Goal: Transaction & Acquisition: Book appointment/travel/reservation

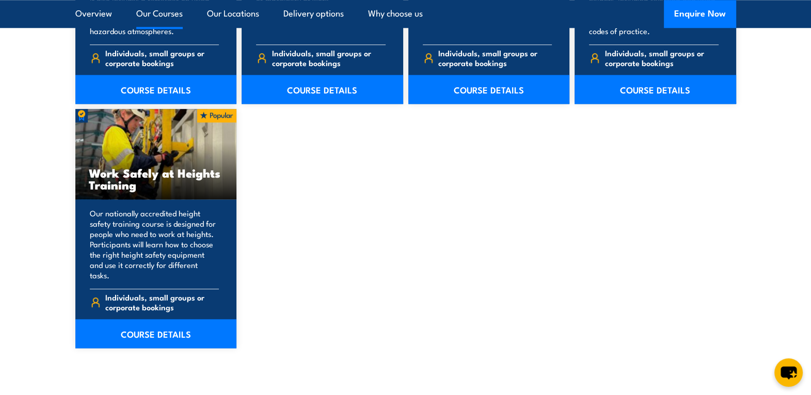
scroll to position [1314, 0]
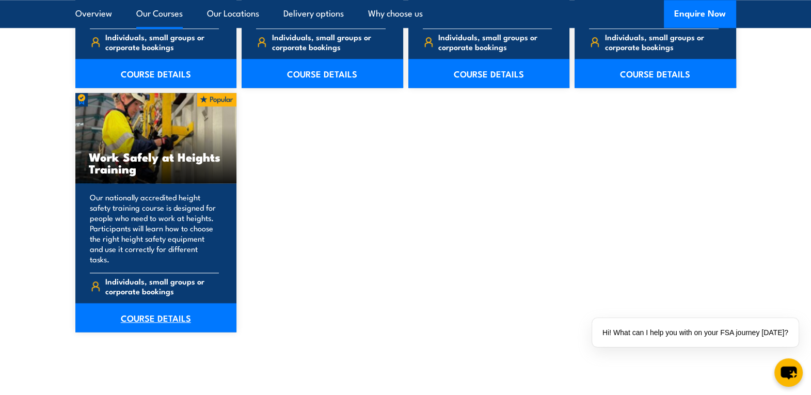
click at [155, 310] on link "COURSE DETAILS" at bounding box center [156, 317] width 162 height 29
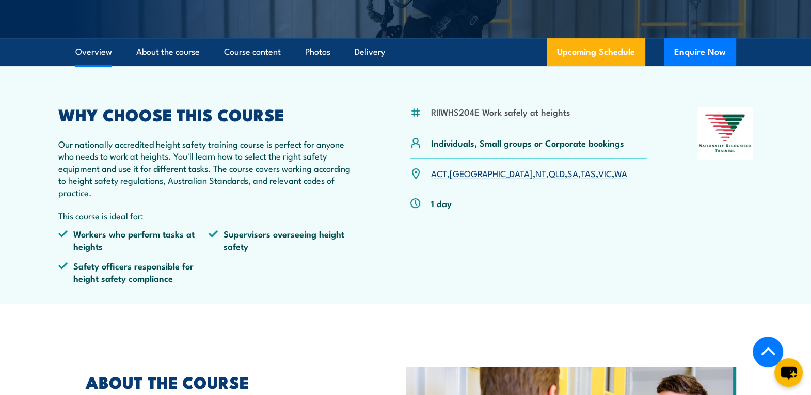
scroll to position [314, 0]
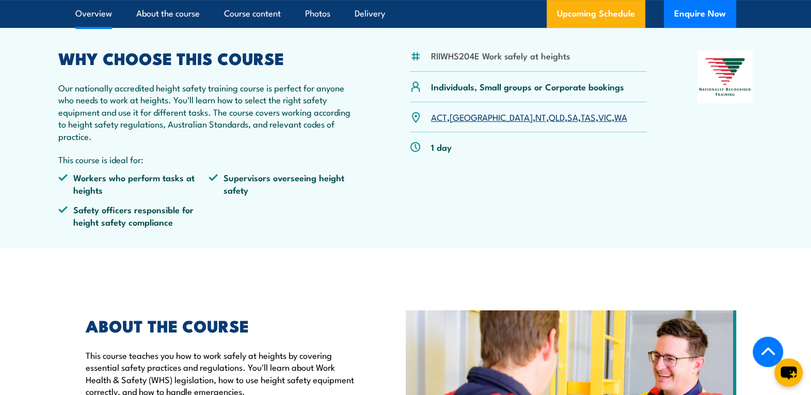
click at [567, 119] on link "SA" at bounding box center [572, 116] width 11 height 12
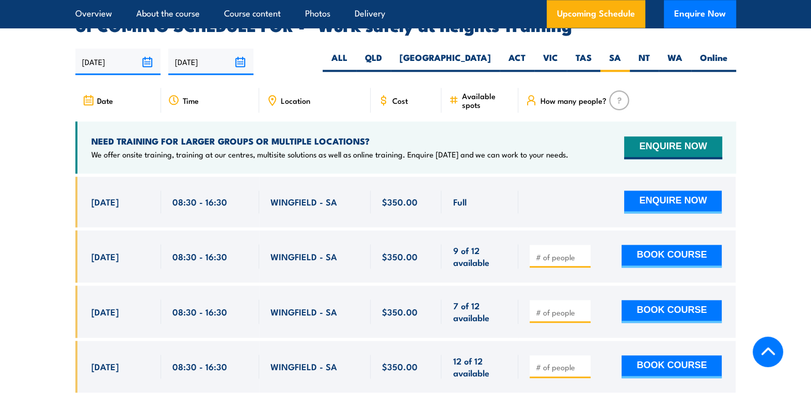
scroll to position [1642, 0]
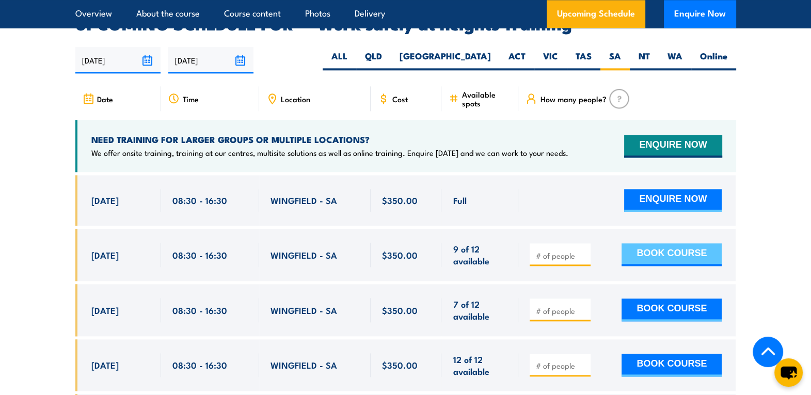
click at [653, 244] on button "BOOK COURSE" at bounding box center [671, 254] width 100 height 23
type input "1"
click at [583, 250] on input "1" at bounding box center [561, 255] width 52 height 10
click at [652, 243] on button "BOOK COURSE" at bounding box center [671, 254] width 100 height 23
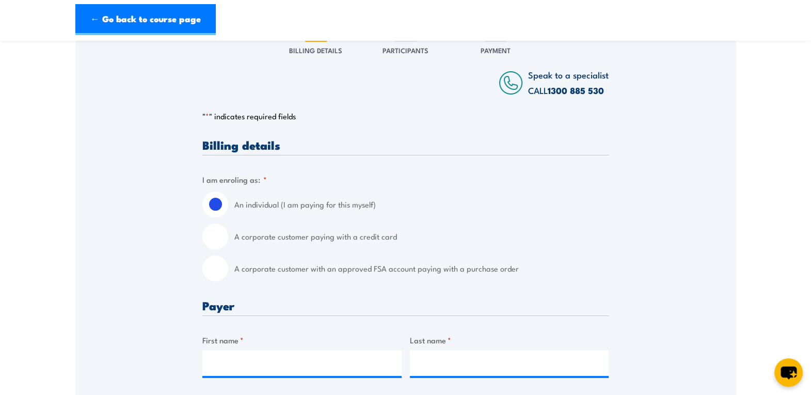
scroll to position [159, 0]
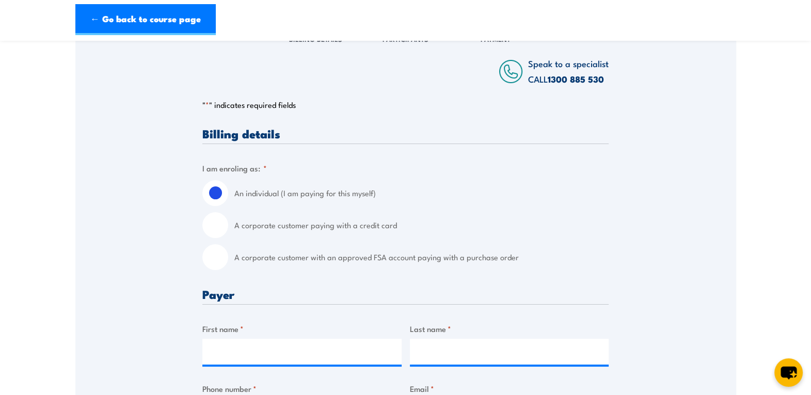
click at [278, 131] on h3 "Billing details" at bounding box center [405, 133] width 406 height 12
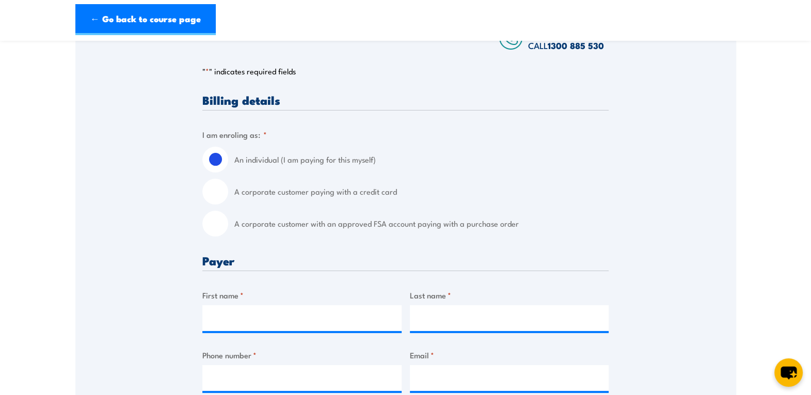
scroll to position [191, 0]
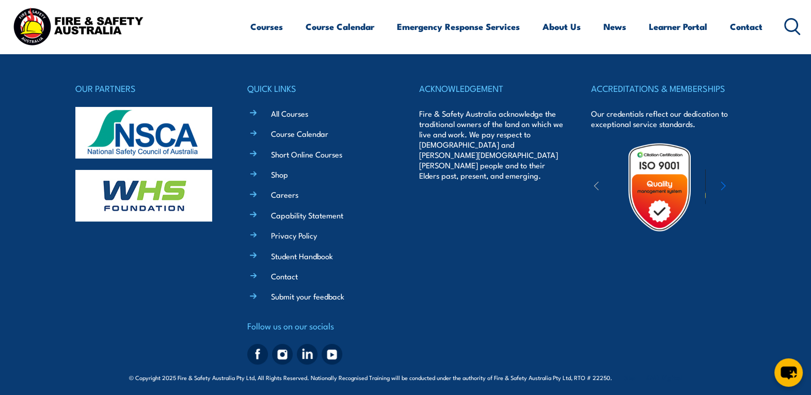
scroll to position [320, 0]
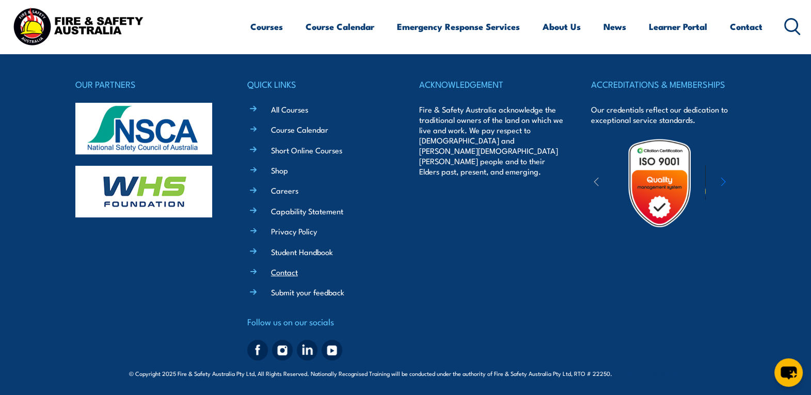
click at [293, 270] on link "Contact" at bounding box center [284, 271] width 27 height 11
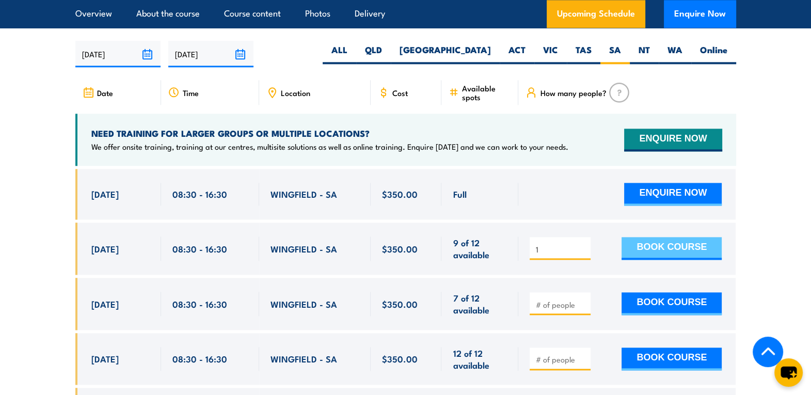
click at [657, 237] on button "BOOK COURSE" at bounding box center [671, 248] width 100 height 23
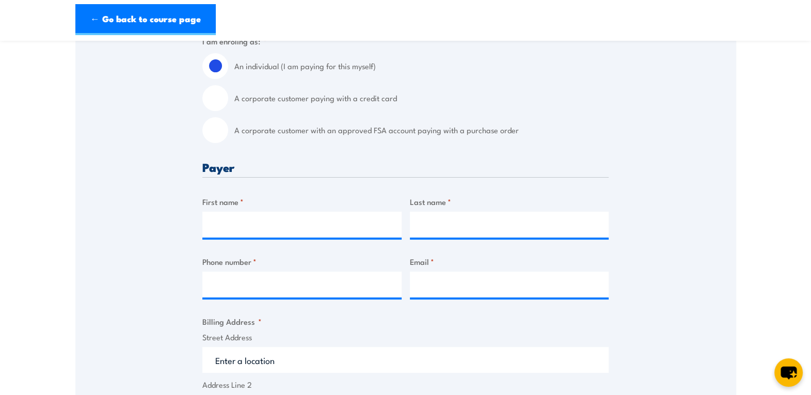
scroll to position [294, 0]
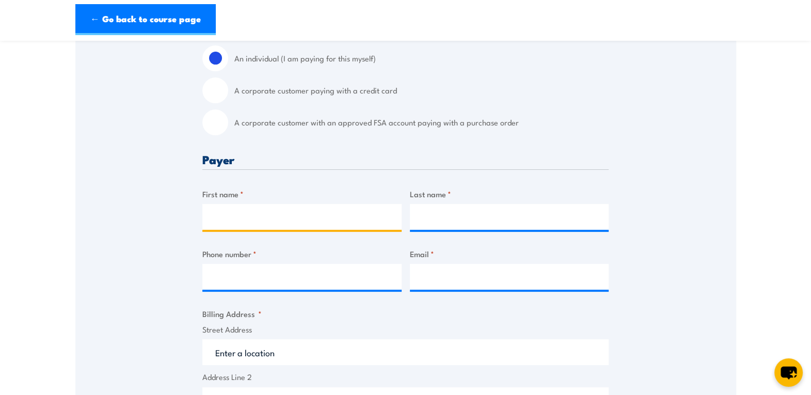
click at [350, 222] on input "First name *" at bounding box center [301, 217] width 199 height 26
type input "[PERSON_NAME]"
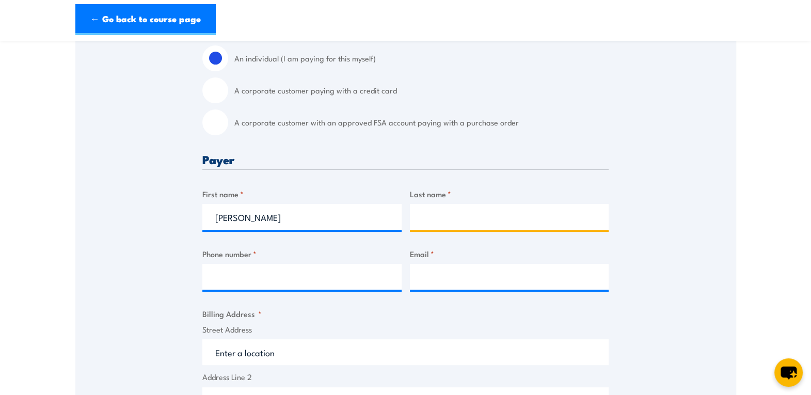
type input "[PERSON_NAME]"
type input "0412785683"
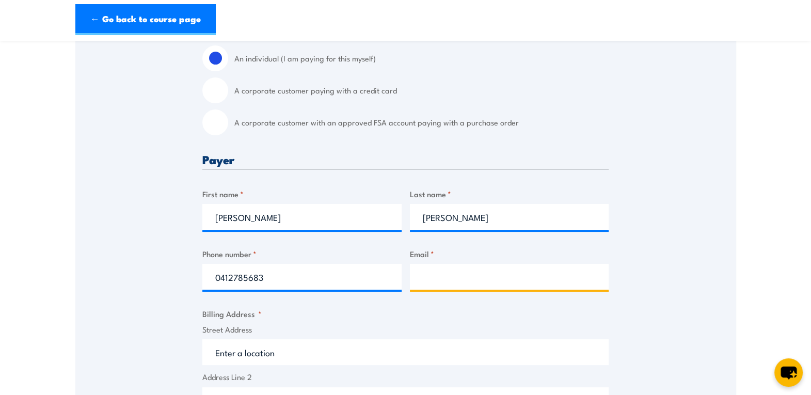
type input "Fgraff29@outlook.com"
drag, startPoint x: 518, startPoint y: 276, endPoint x: 419, endPoint y: 274, distance: 99.1
click at [419, 274] on input "Fgraff29@outlook.com" at bounding box center [509, 277] width 199 height 26
paste input "lukexw16@gmail.com"
type input "lukexw16@gmail.com"
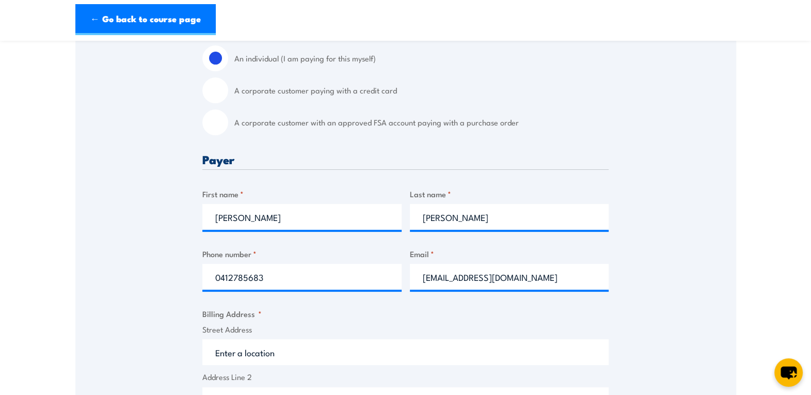
click at [663, 248] on div "Speak to a specialist CALL 1300 885 530 CALL 1300 885 530 " * " indicates requi…" at bounding box center [405, 355] width 661 height 940
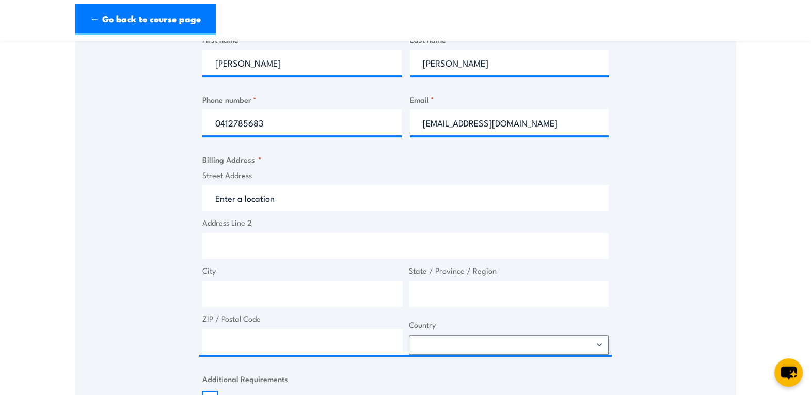
scroll to position [461, 0]
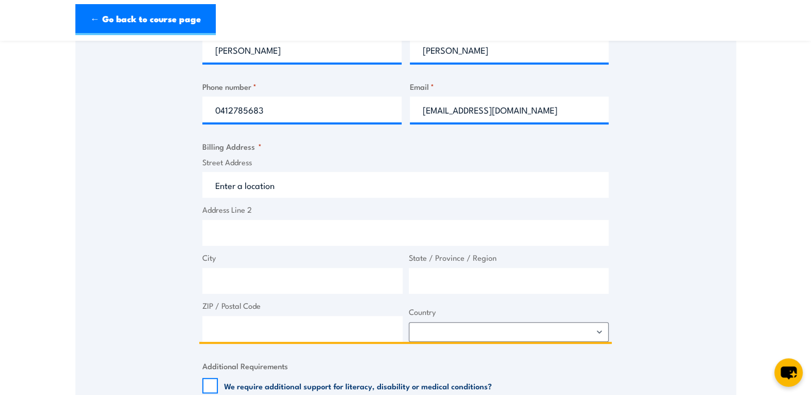
click at [279, 192] on input "Street Address" at bounding box center [405, 185] width 406 height 26
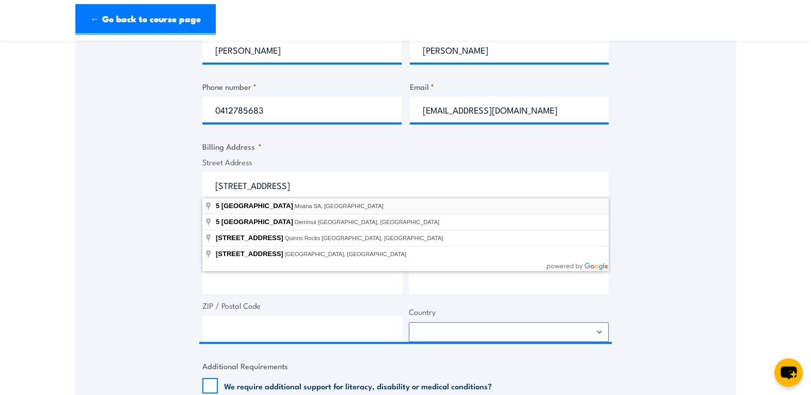
type input "5 Southsea Way, Moana SA, Australia"
type input "5 Southsea Way"
type input "Moana"
type input "South Australia"
type input "5169"
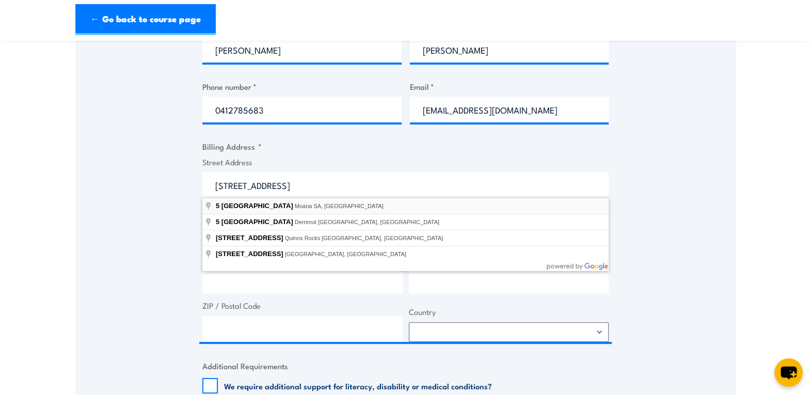
select select "Australia"
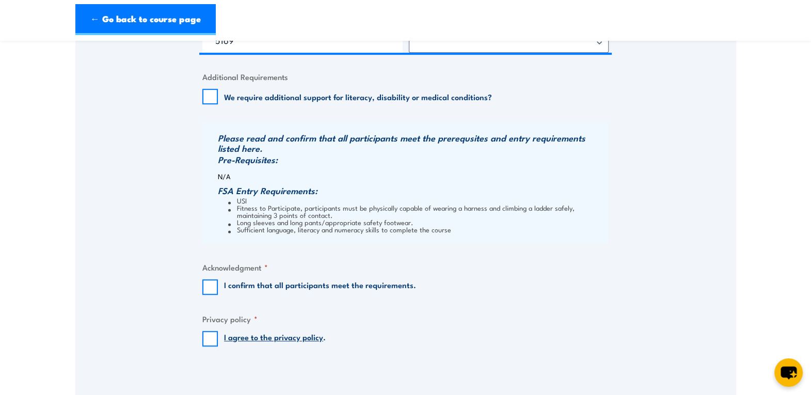
scroll to position [833, 0]
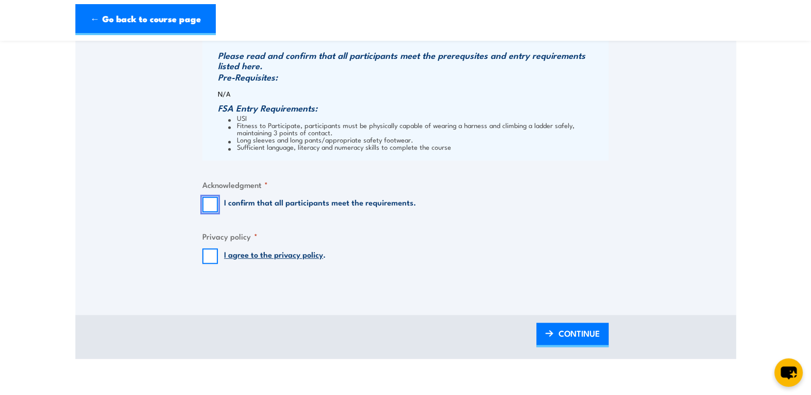
click at [208, 206] on input "I confirm that all participants meet the requirements." at bounding box center [209, 204] width 15 height 15
checkbox input "true"
click at [209, 253] on input "I agree to the privacy policy ." at bounding box center [209, 255] width 15 height 15
checkbox input "true"
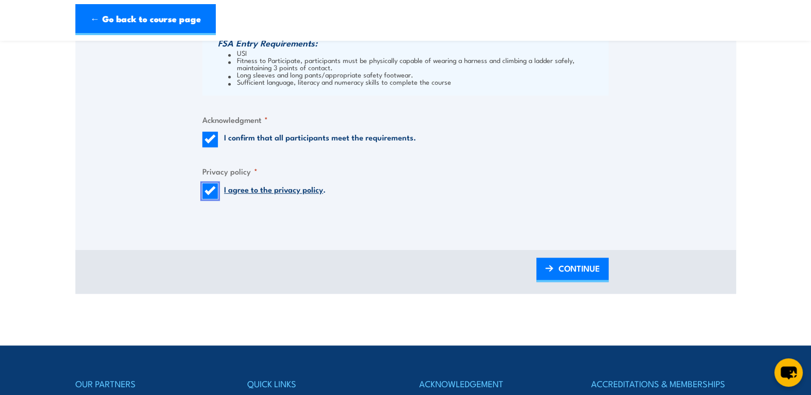
scroll to position [910, 0]
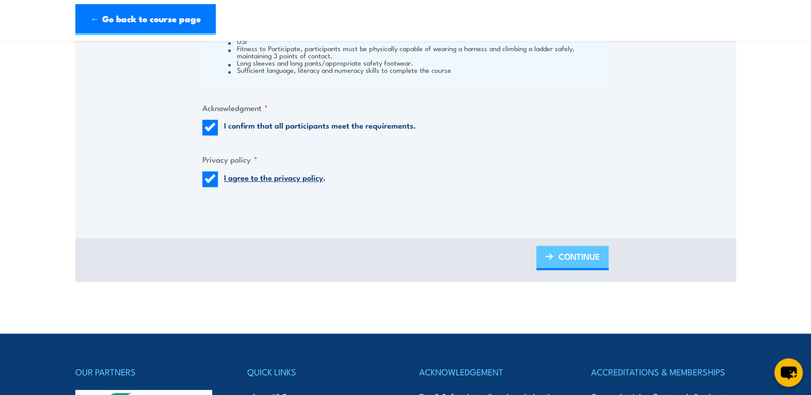
click at [581, 254] on span "CONTINUE" at bounding box center [578, 256] width 41 height 27
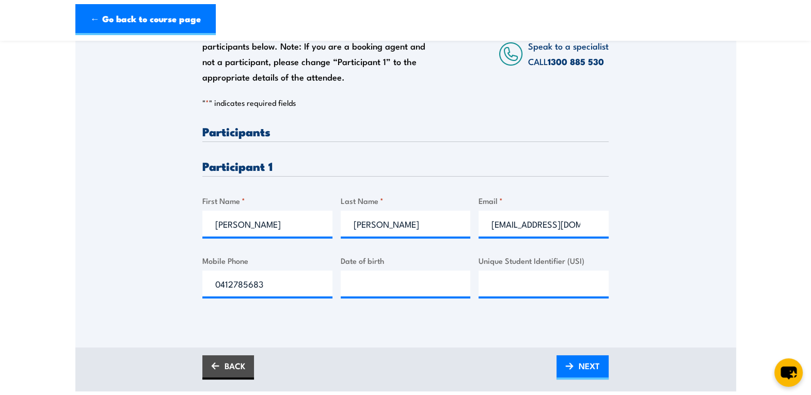
scroll to position [241, 0]
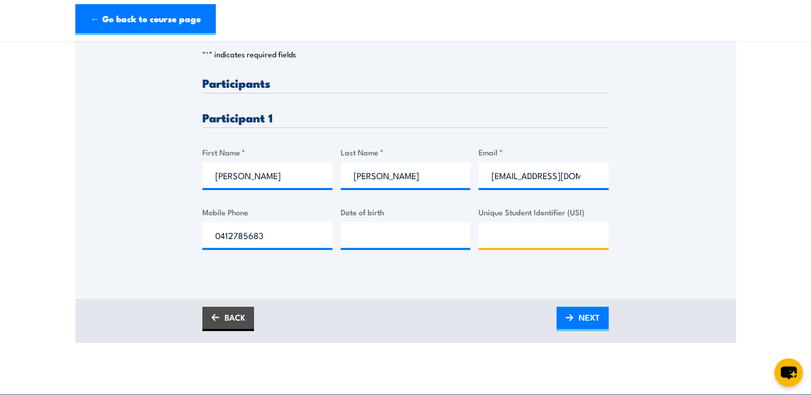
click at [497, 234] on input "Unique Student Identifier (USI)" at bounding box center [543, 235] width 130 height 26
paste input "QPAPF5NRJV"
type input "QPAPF5NRJV"
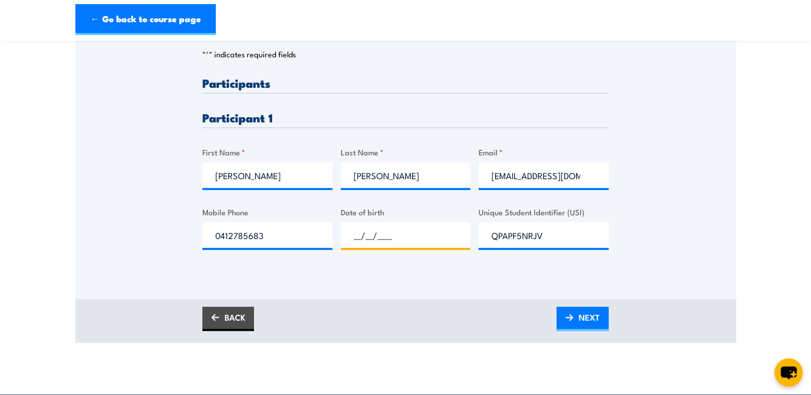
click at [385, 236] on input "__/__/____" at bounding box center [406, 235] width 130 height 26
type input "14/06/2007"
click at [573, 313] on link "NEXT" at bounding box center [582, 319] width 52 height 24
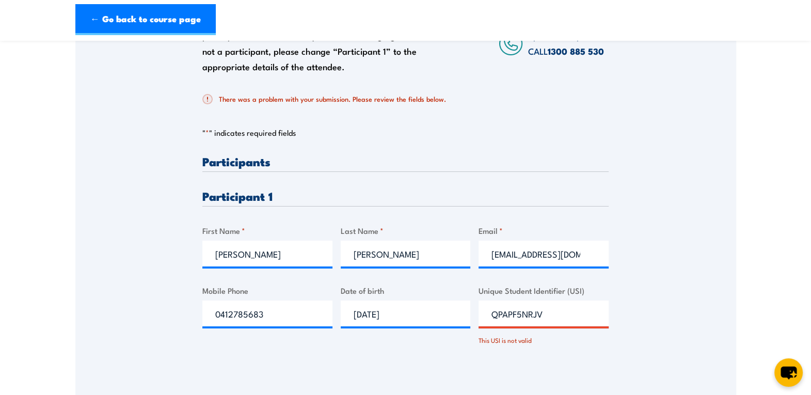
scroll to position [215, 0]
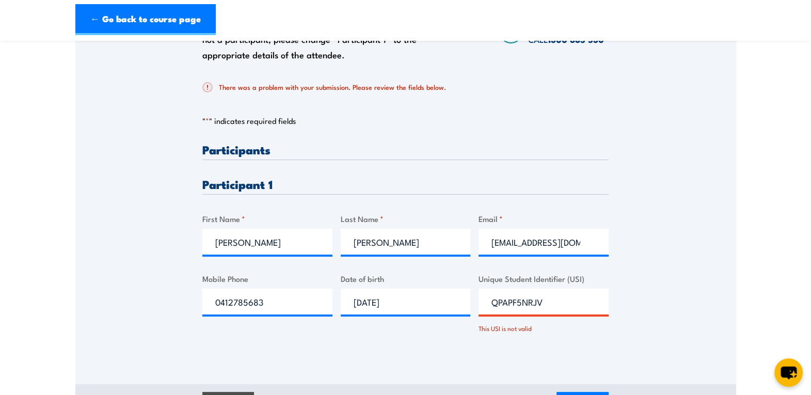
click at [490, 303] on input "QPAPF5NRJV" at bounding box center [543, 302] width 130 height 26
click at [549, 302] on input "QPAPF5NRJV" at bounding box center [543, 302] width 130 height 26
type input "Q"
paste input "QPAPF5NRJV"
type input "QPAPF5NRJV"
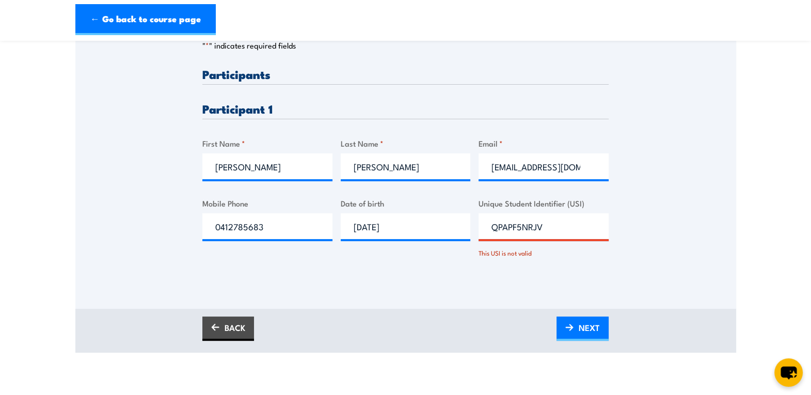
scroll to position [0, 0]
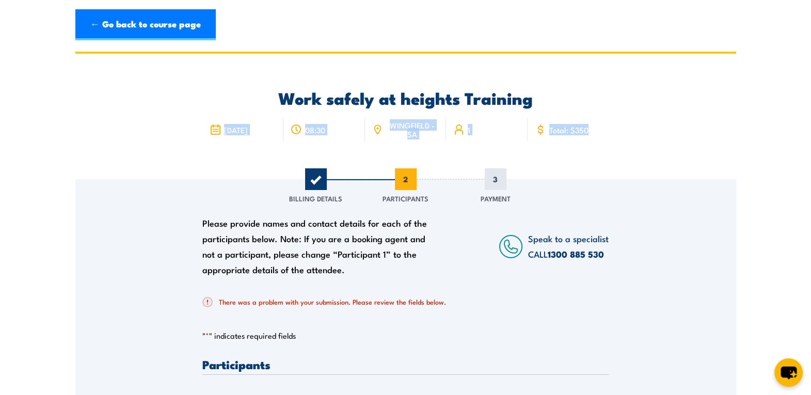
drag, startPoint x: 809, startPoint y: 82, endPoint x: 823, endPoint y: 139, distance: 59.3
click at [810, 139] on html "← Go back to course page Work safely at heights Training 27 October 2025 08:30 1" at bounding box center [405, 197] width 811 height 395
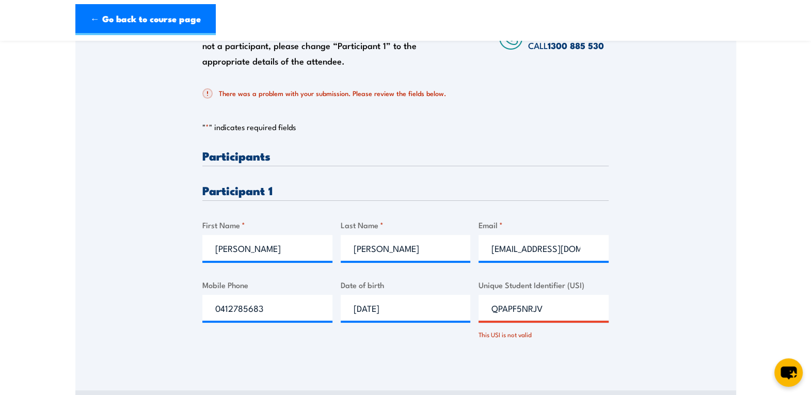
scroll to position [213, 0]
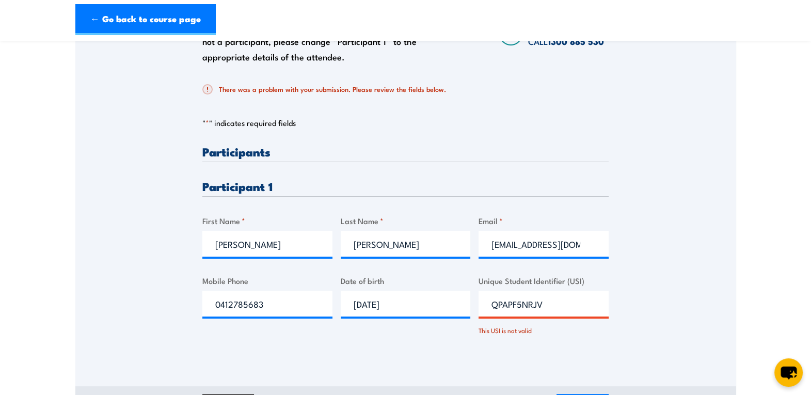
click at [546, 308] on input "QPAPF5NRJV" at bounding box center [543, 304] width 130 height 26
type input "Q"
paste input "QPAPF5NRJV"
type input "QPAPF5NRJV"
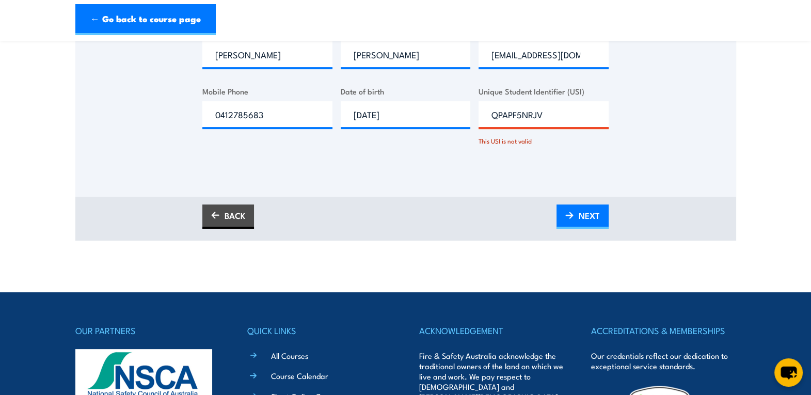
scroll to position [414, 0]
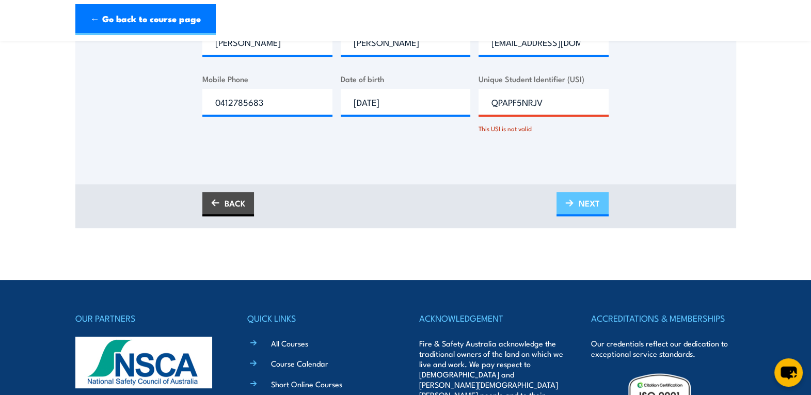
click at [571, 196] on link "NEXT" at bounding box center [582, 204] width 52 height 24
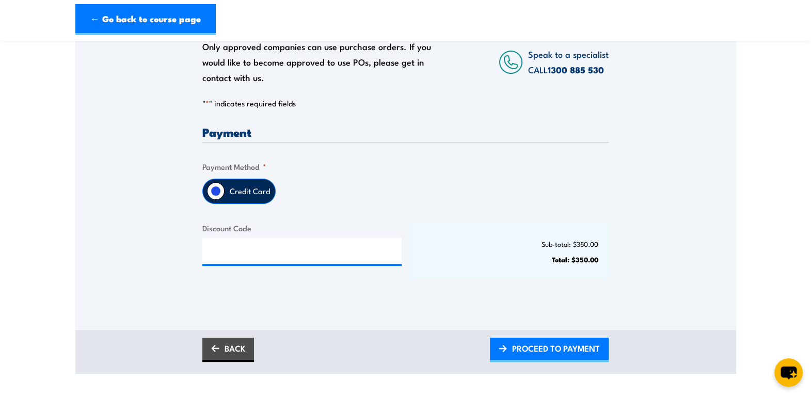
scroll to position [178, 0]
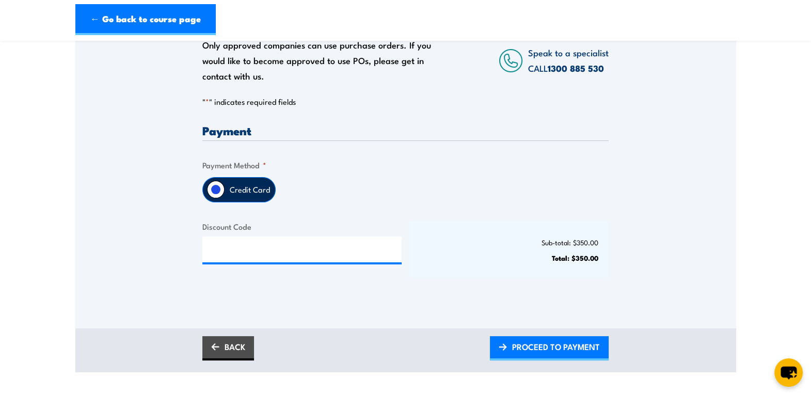
click at [245, 185] on label "Credit Card" at bounding box center [250, 190] width 51 height 24
click at [225, 185] on input "Credit Card" at bounding box center [216, 190] width 18 height 18
click at [558, 340] on span "PROCEED TO PAYMENT" at bounding box center [556, 346] width 88 height 27
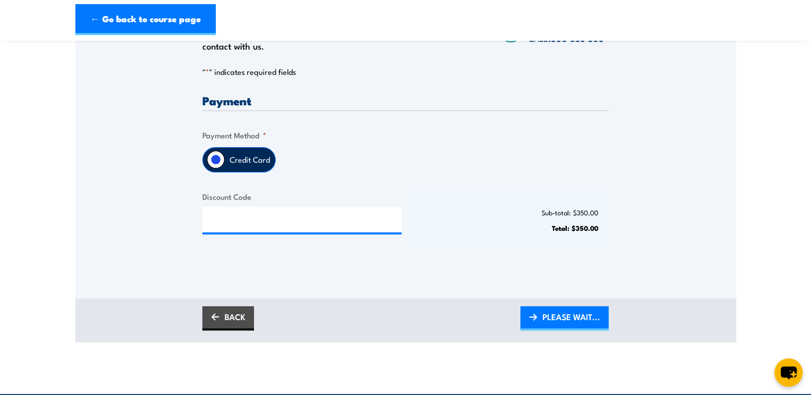
scroll to position [237, 0]
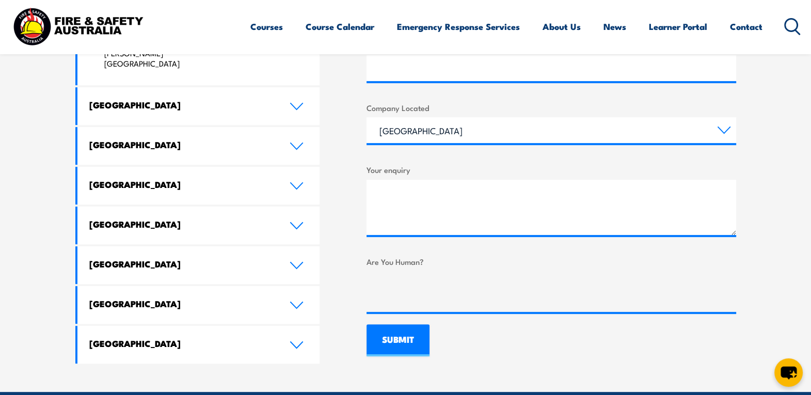
scroll to position [564, 0]
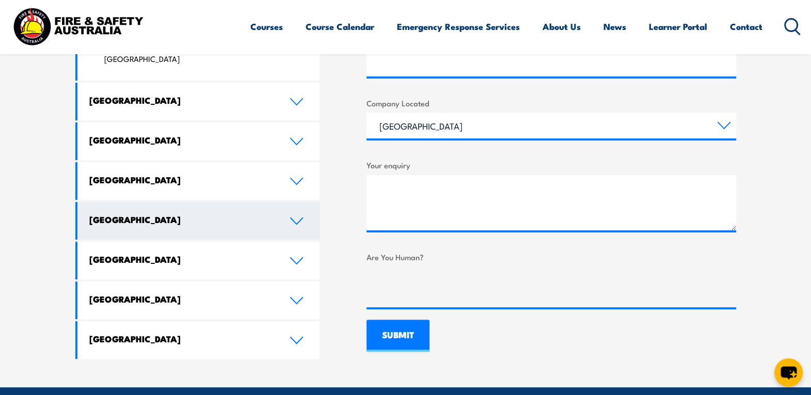
click at [286, 202] on link "South Australia" at bounding box center [198, 221] width 243 height 38
